Goal: Task Accomplishment & Management: Manage account settings

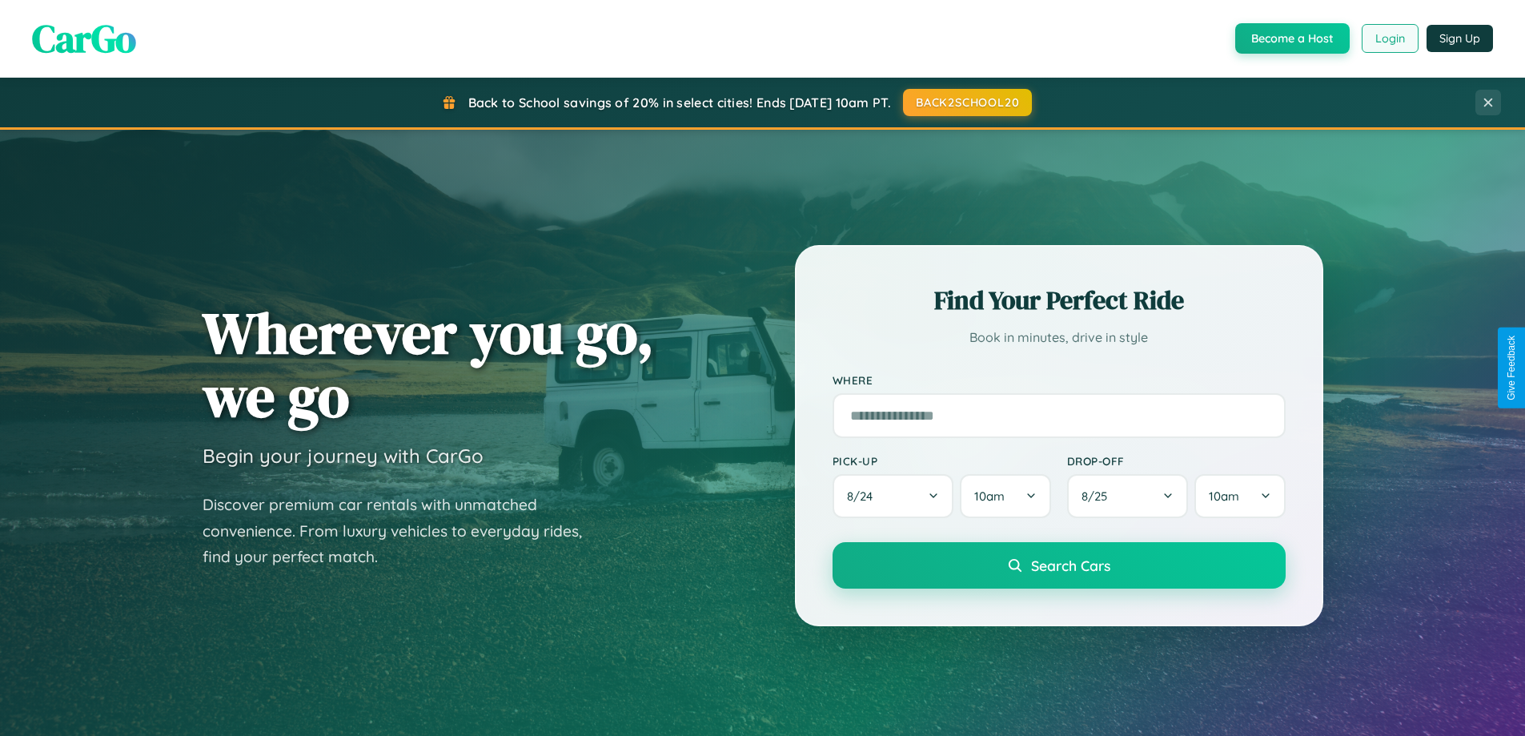
click at [1389, 38] on button "Login" at bounding box center [1390, 38] width 57 height 29
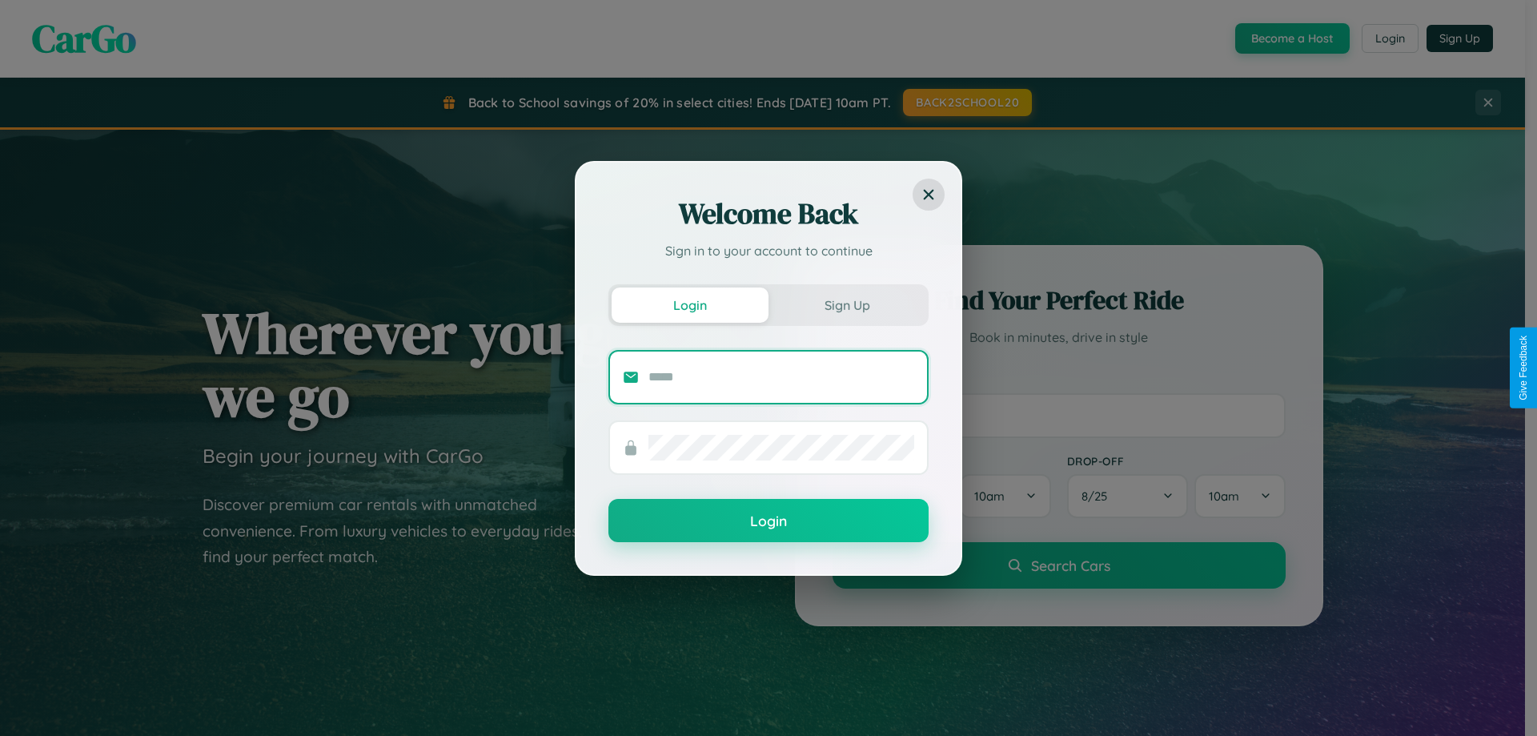
click at [781, 376] on input "text" at bounding box center [782, 377] width 266 height 26
type input "**********"
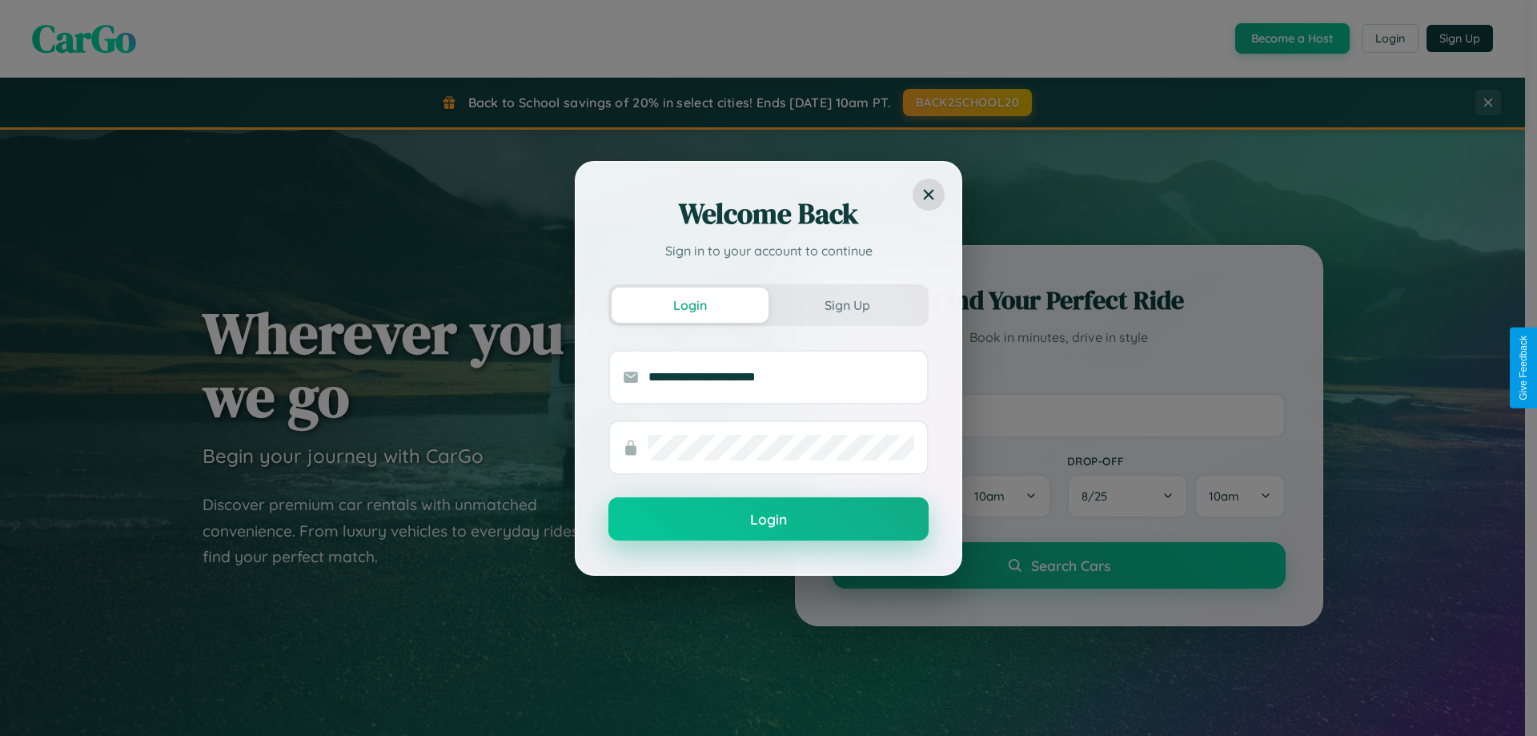
click at [769, 520] on button "Login" at bounding box center [769, 518] width 320 height 43
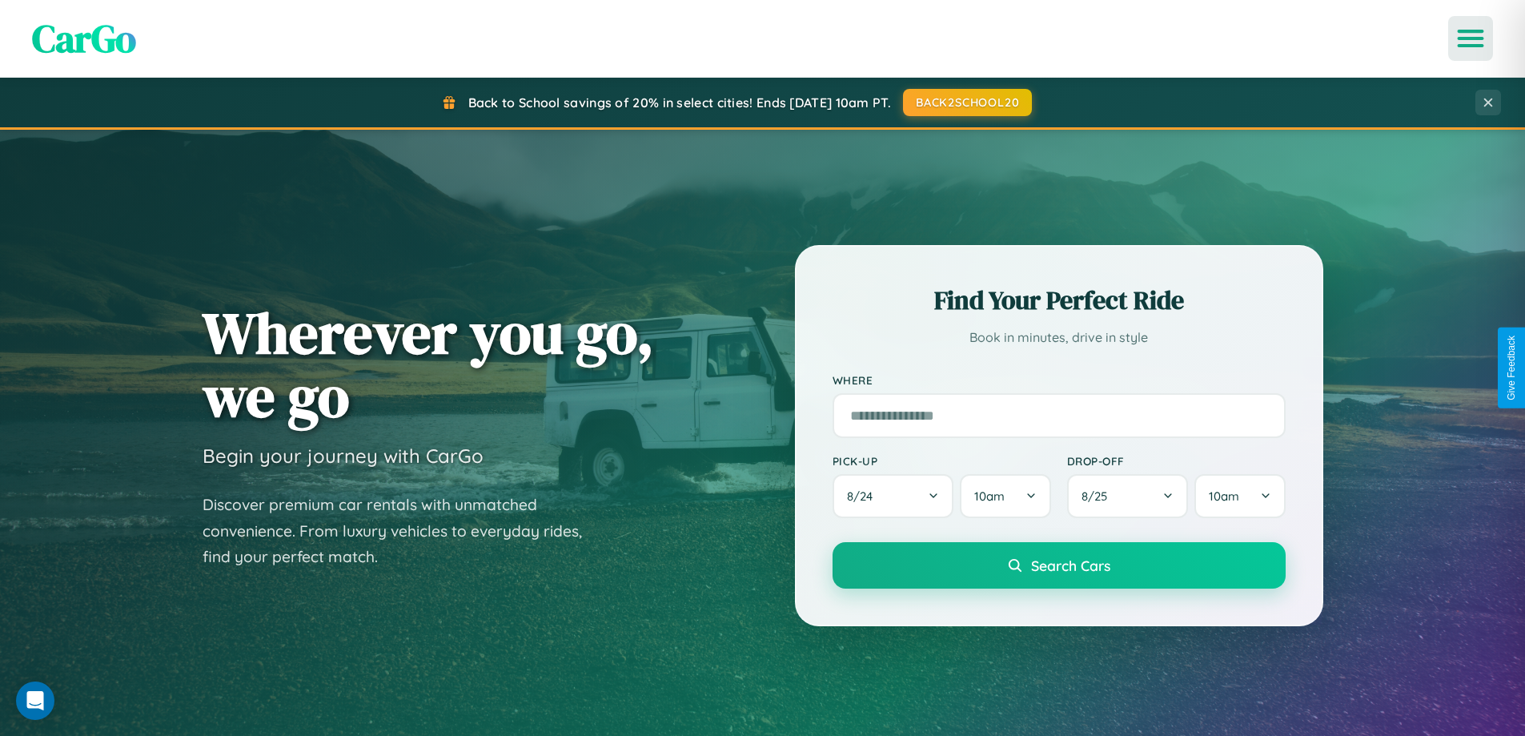
click at [1471, 38] on icon "Open menu" at bounding box center [1471, 38] width 23 height 14
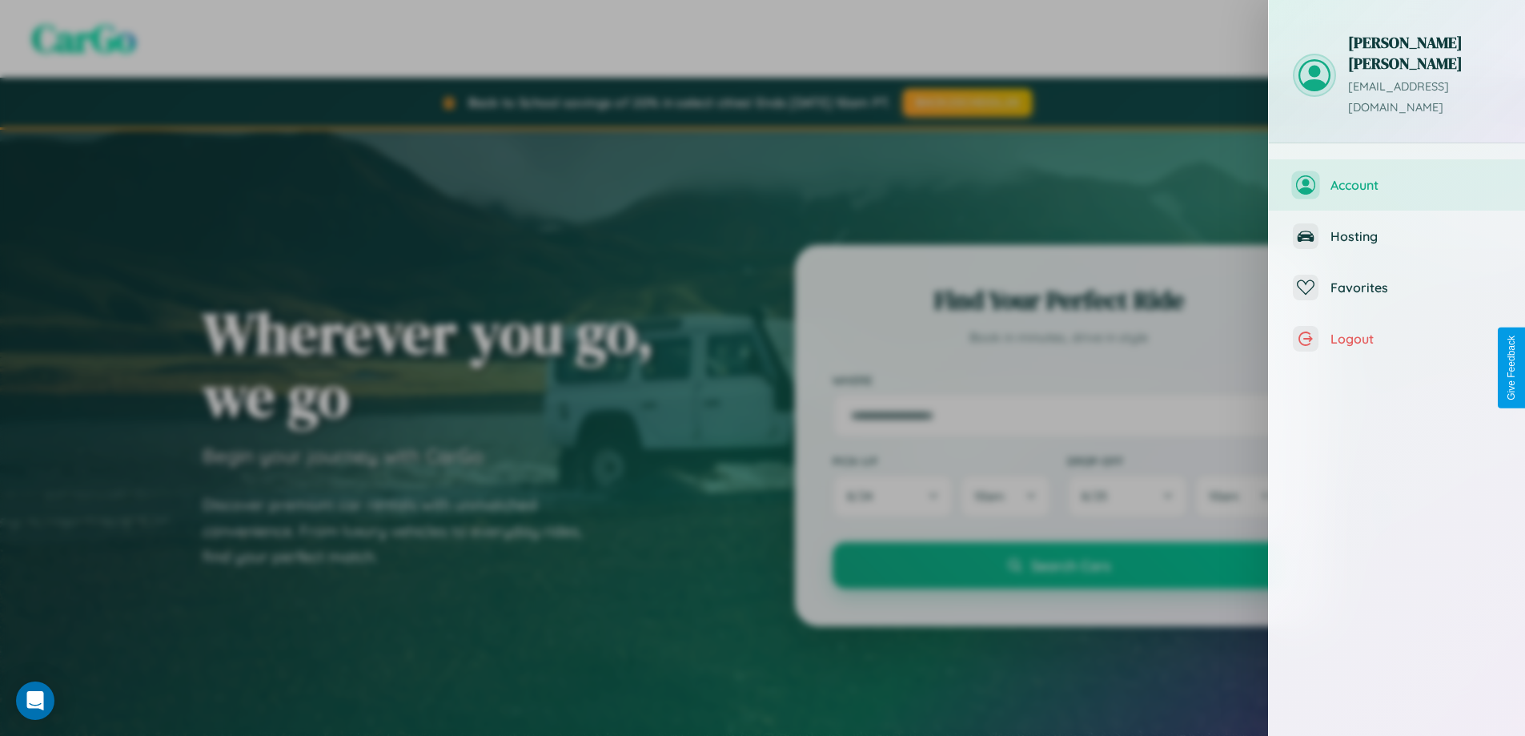
click at [1397, 177] on span "Account" at bounding box center [1416, 185] width 171 height 16
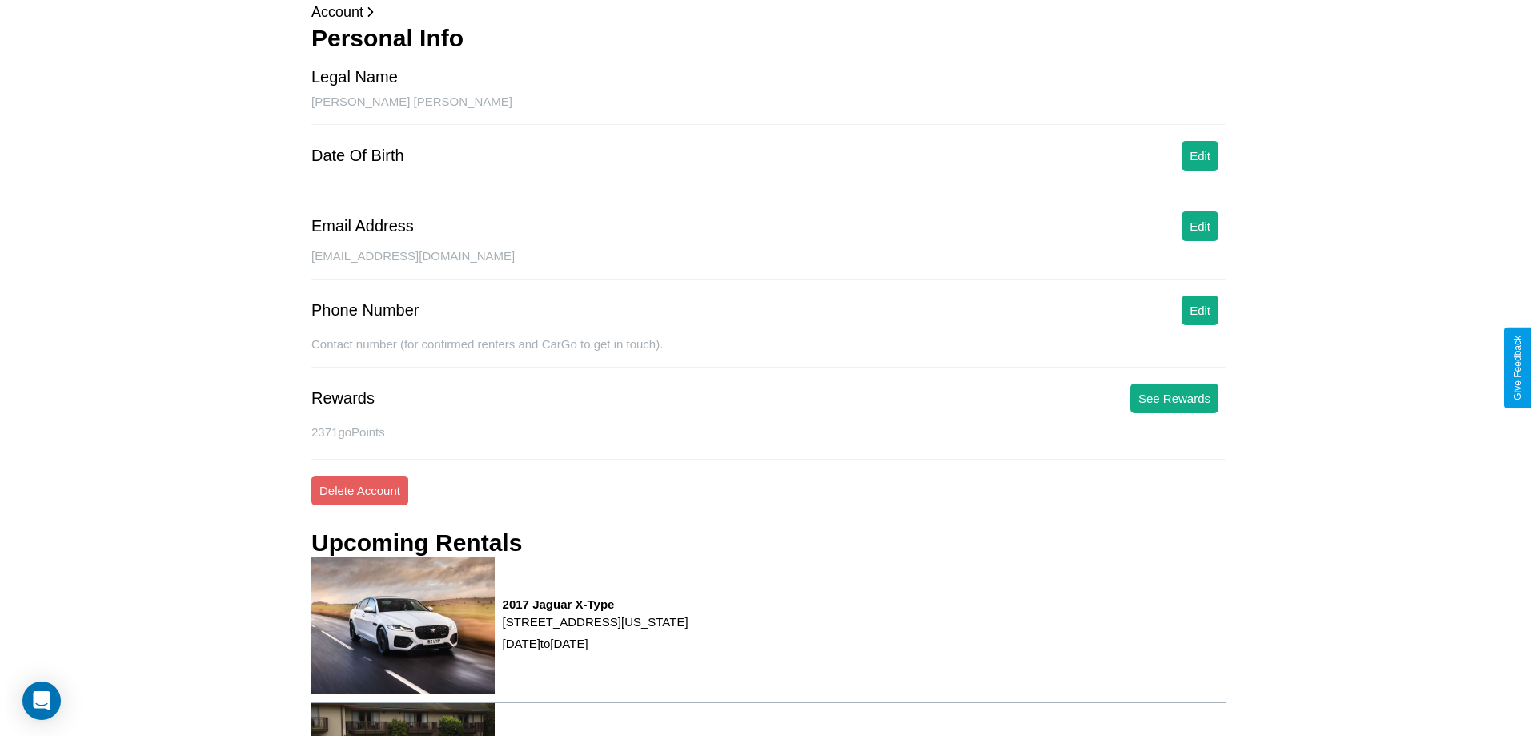
scroll to position [203, 0]
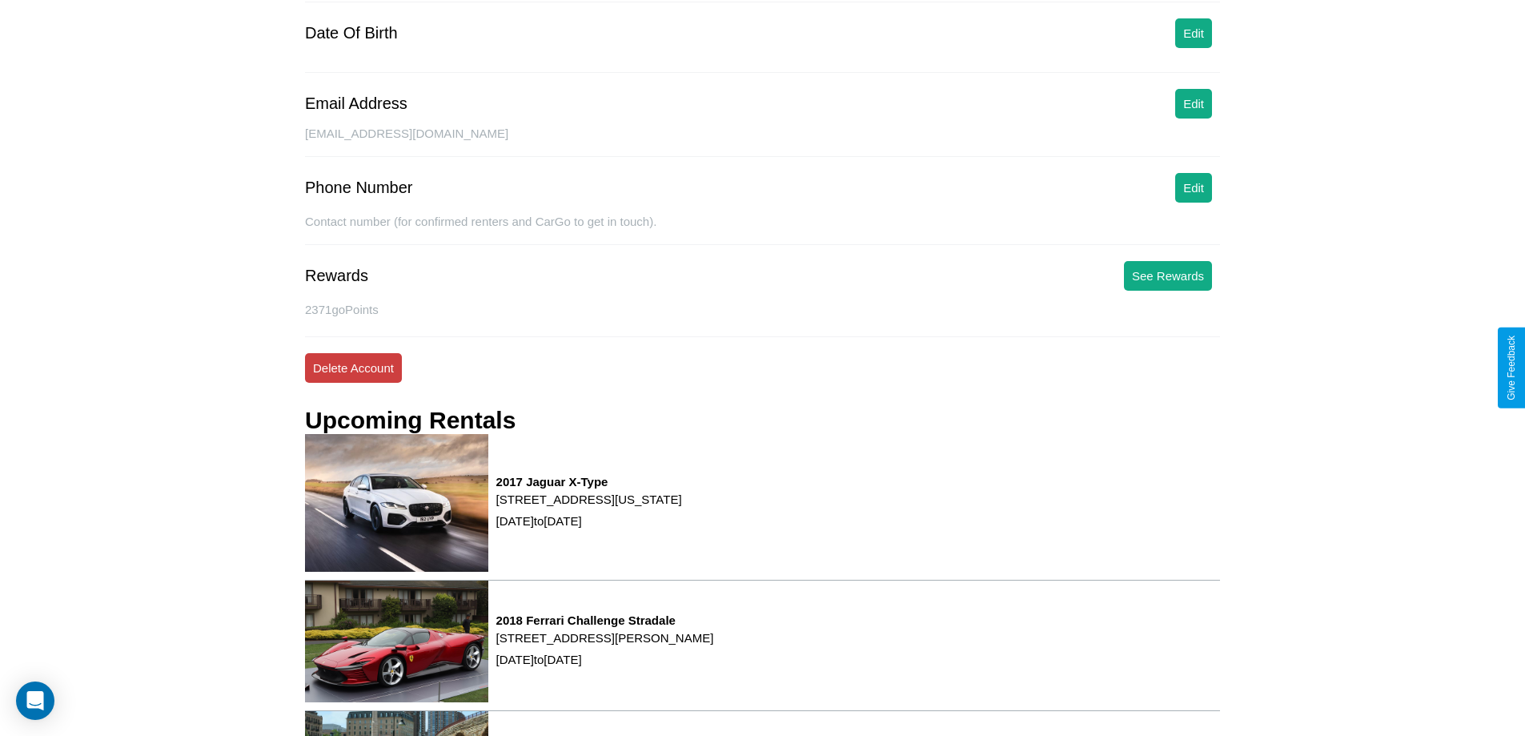
click at [353, 368] on button "Delete Account" at bounding box center [353, 368] width 97 height 30
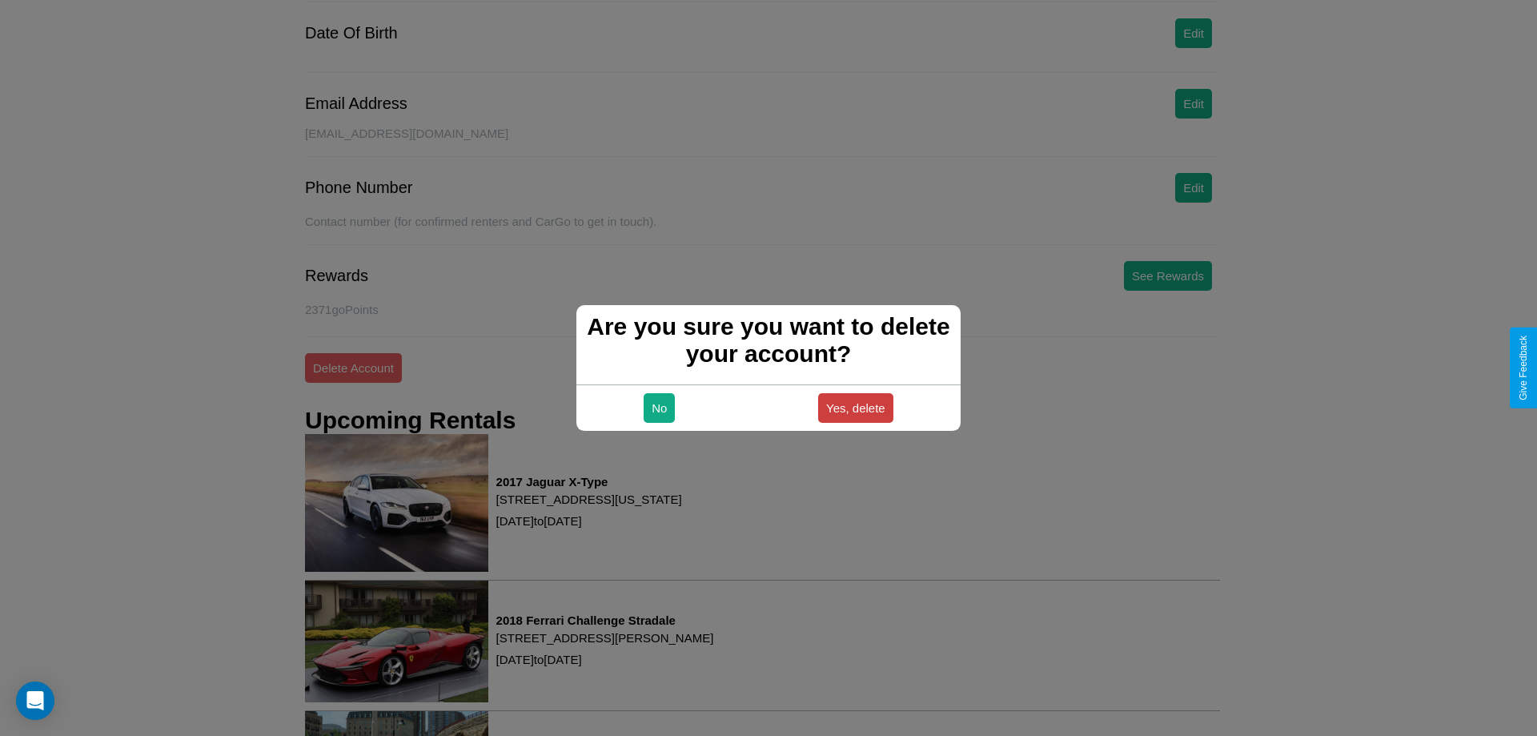
click at [855, 408] on button "Yes, delete" at bounding box center [855, 408] width 75 height 30
